Goal: Information Seeking & Learning: Learn about a topic

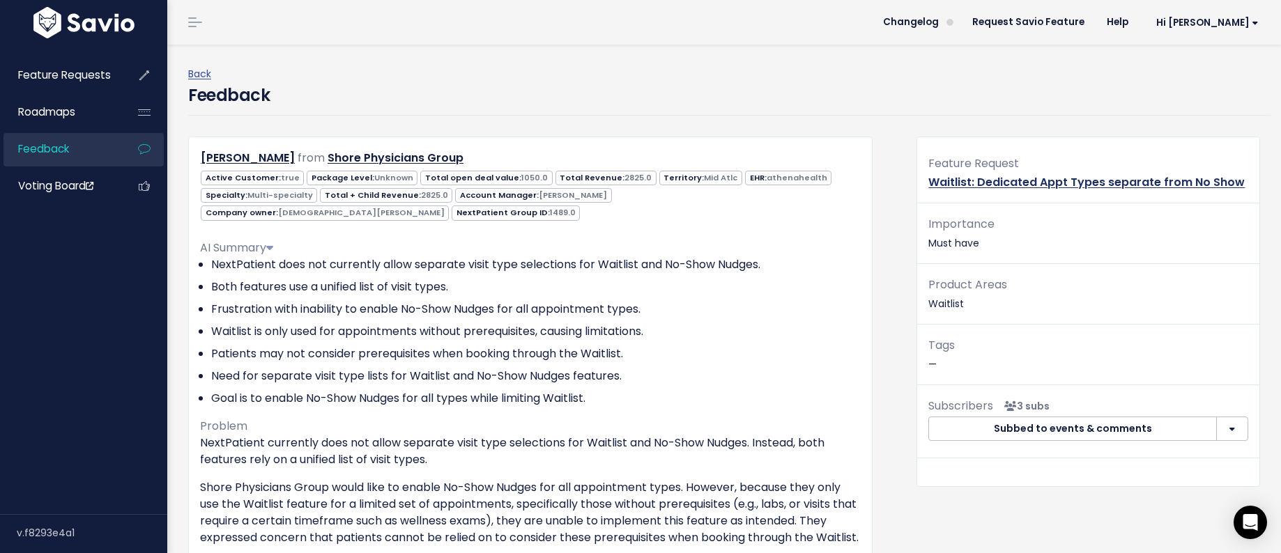
click at [948, 181] on link "Waitlist: Dedicated Appt Types separate from No Show" at bounding box center [1086, 182] width 316 height 16
